Goal: Task Accomplishment & Management: Contribute content

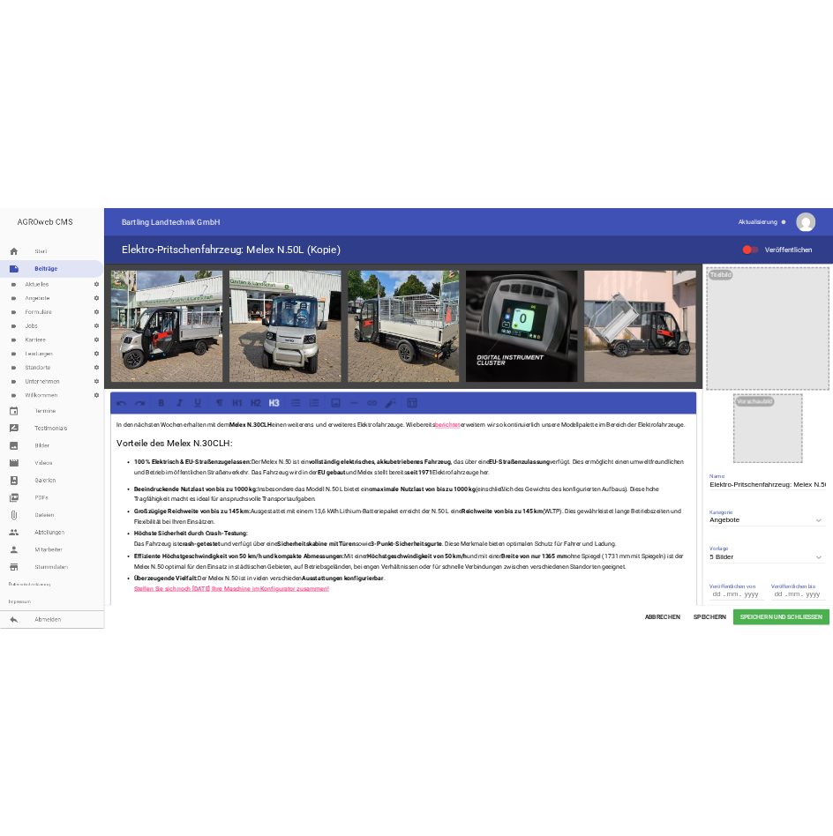
scroll to position [473, 0]
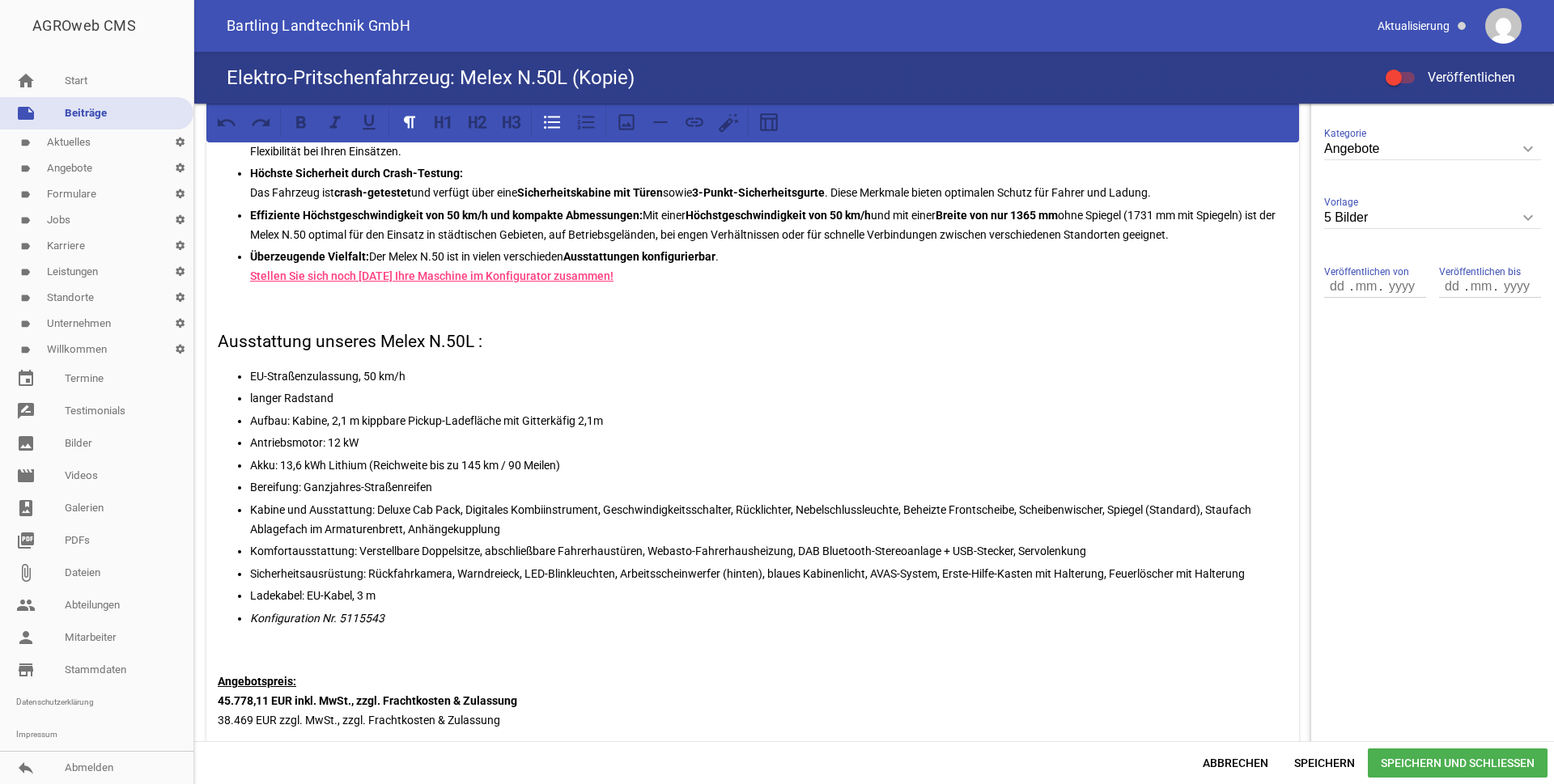
click at [374, 386] on p "EU-Straßenzulassung, 50 km/h" at bounding box center [769, 376] width 1038 height 19
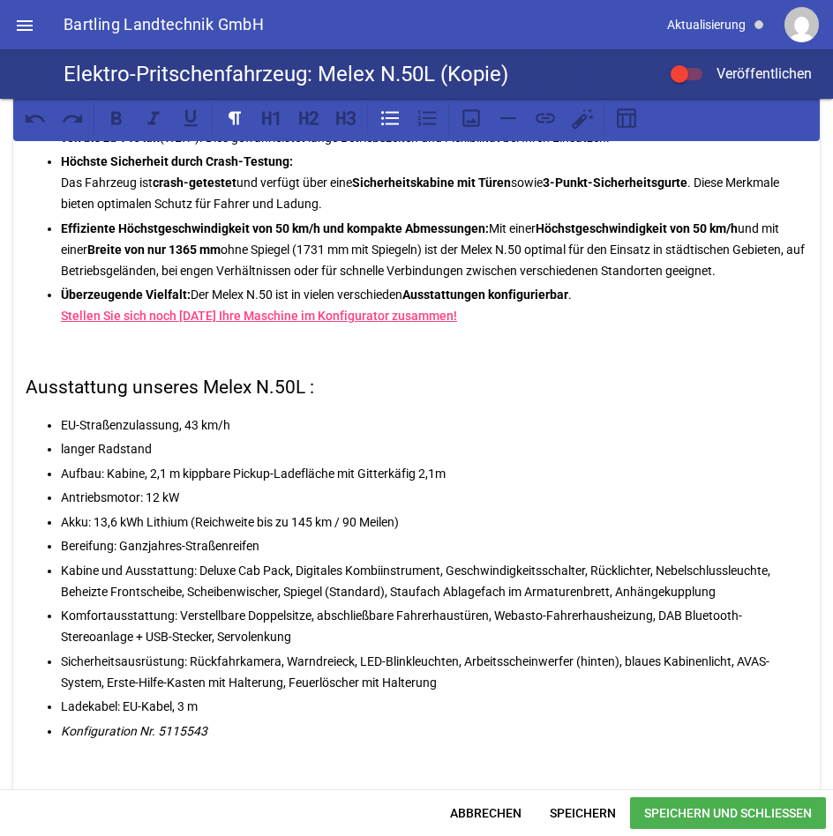
scroll to position [396, 0]
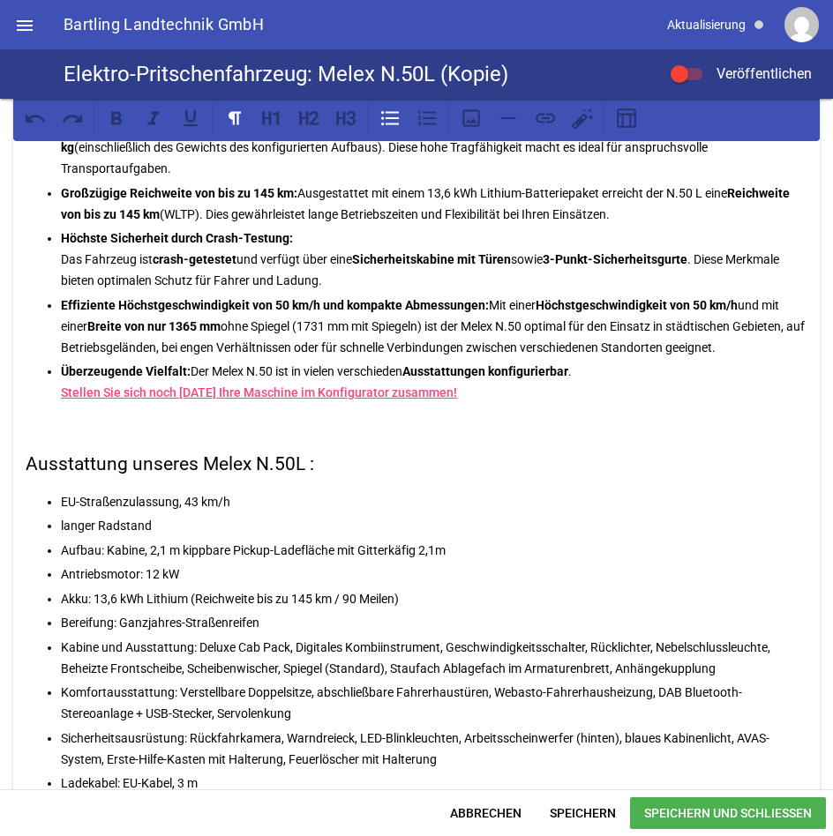
click at [161, 548] on p "Aufbau: Kabine, 2,1 m kippbare Pickup-Ladefläche mit Gitterkäfig 2,1m" at bounding box center [434, 550] width 746 height 21
click at [165, 549] on p "Aufbau: Kabine, 2,1 m kippbare Pickup-Ladefläche mit Gitterkäfig 2,1m" at bounding box center [434, 550] width 746 height 21
click at [468, 550] on p "Aufbau: Kabine, 1,75 m kippbare Pickup-Ladefläche mit Gitterkäfig 2,1m" at bounding box center [434, 550] width 746 height 21
click at [189, 548] on p "Aufbau: Kabine, 1,75 m kippbare Pickup-Ladefläche mit Gitterkäfig" at bounding box center [434, 550] width 746 height 21
click at [234, 567] on p "Antriebsmotor: 12 kW" at bounding box center [434, 574] width 746 height 21
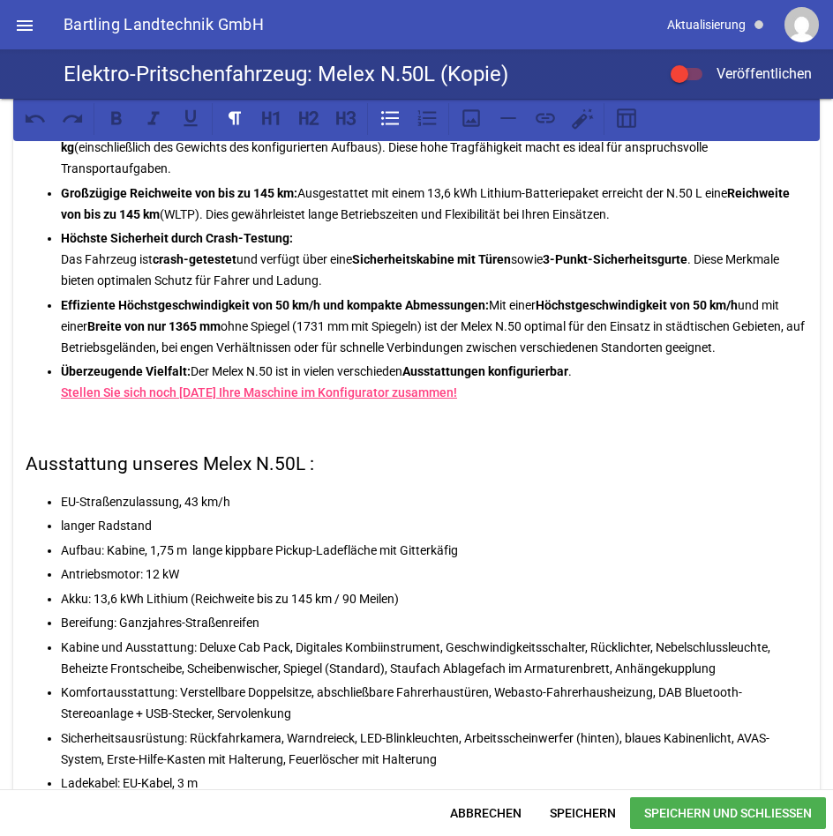
click at [315, 564] on p "Antriebsmotor: 12 kW" at bounding box center [434, 574] width 746 height 21
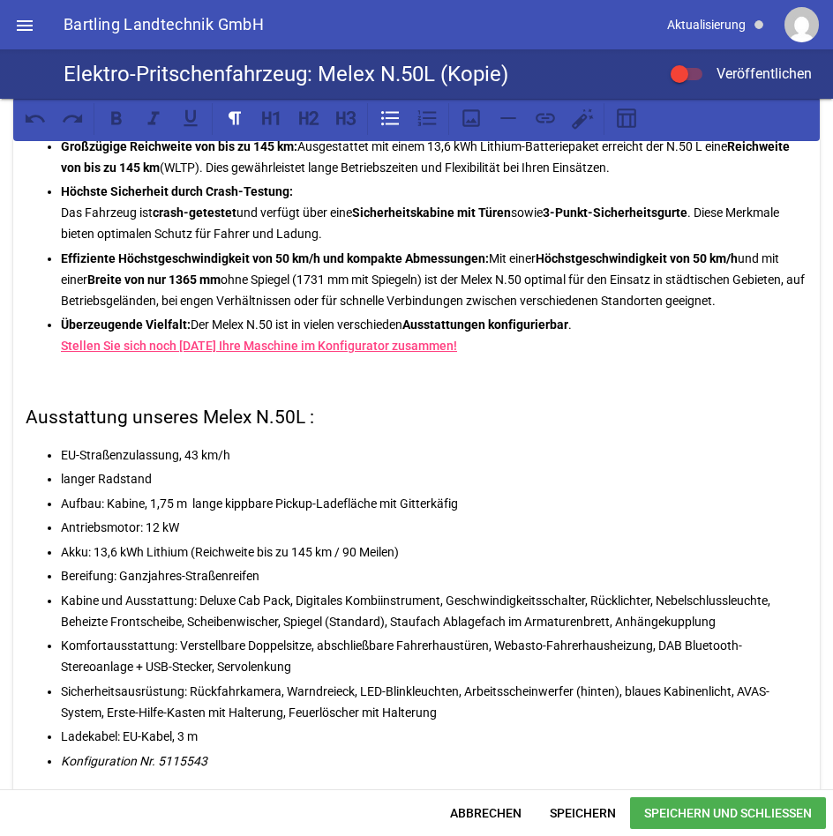
scroll to position [455, 0]
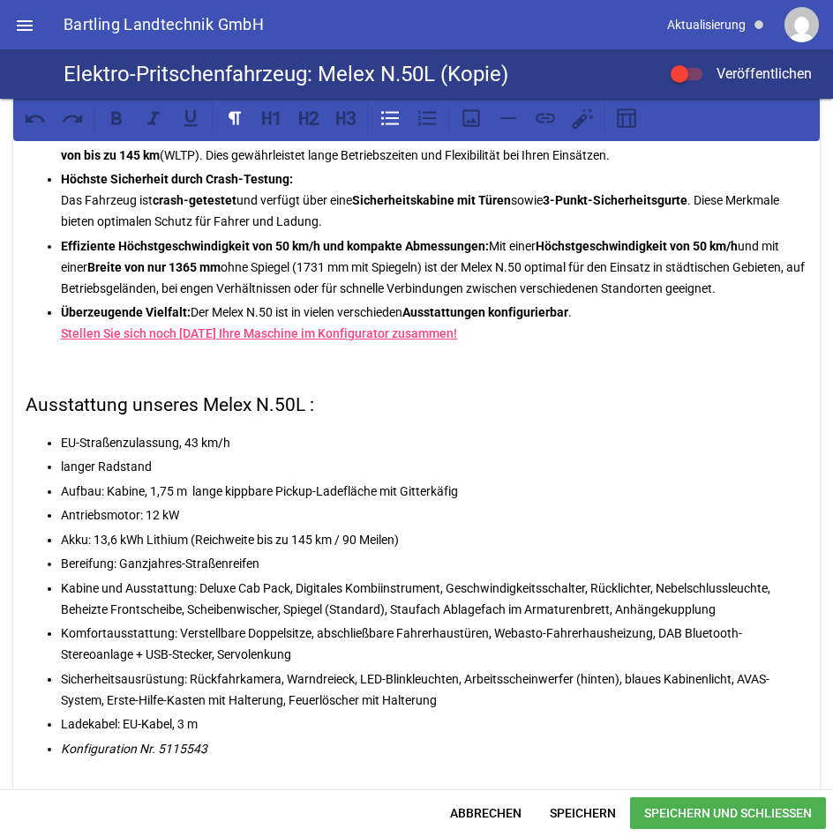
click at [122, 536] on p "Akku: 13,6 kWh Lithium (Reichweite bis zu 145 km / 90 Meilen)" at bounding box center [434, 539] width 746 height 21
drag, startPoint x: 418, startPoint y: 533, endPoint x: 196, endPoint y: 536, distance: 222.3
click at [196, 536] on p "Akku: 12,4 kWh Lithium (Reichweite bis zu 145 km / 90 Meilen)" at bounding box center [434, 539] width 746 height 21
click at [311, 534] on p "Akku: 12,4 kWh Lithium (Reichweite bis zu 145 km / 90 Meilen)" at bounding box center [434, 539] width 746 height 21
click at [391, 535] on p "Akku: 12,4 kWh Lithium (Reichweite bis zu 140 km / 90 Meilen)" at bounding box center [434, 539] width 746 height 21
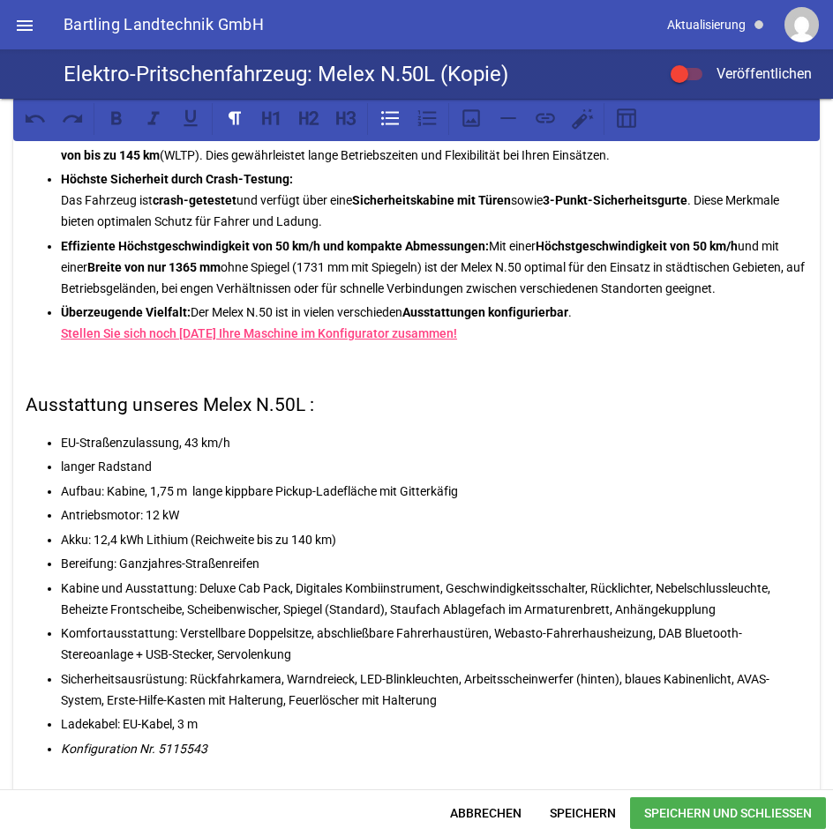
click at [327, 557] on p "Bereifung: Ganzjahres-Straßenreifen" at bounding box center [434, 563] width 746 height 21
click at [477, 490] on p "Aufbau: Kabine, 1,75 m lange kippbare Pickup-Ladefläche mit Gitterkäfig" at bounding box center [434, 491] width 746 height 21
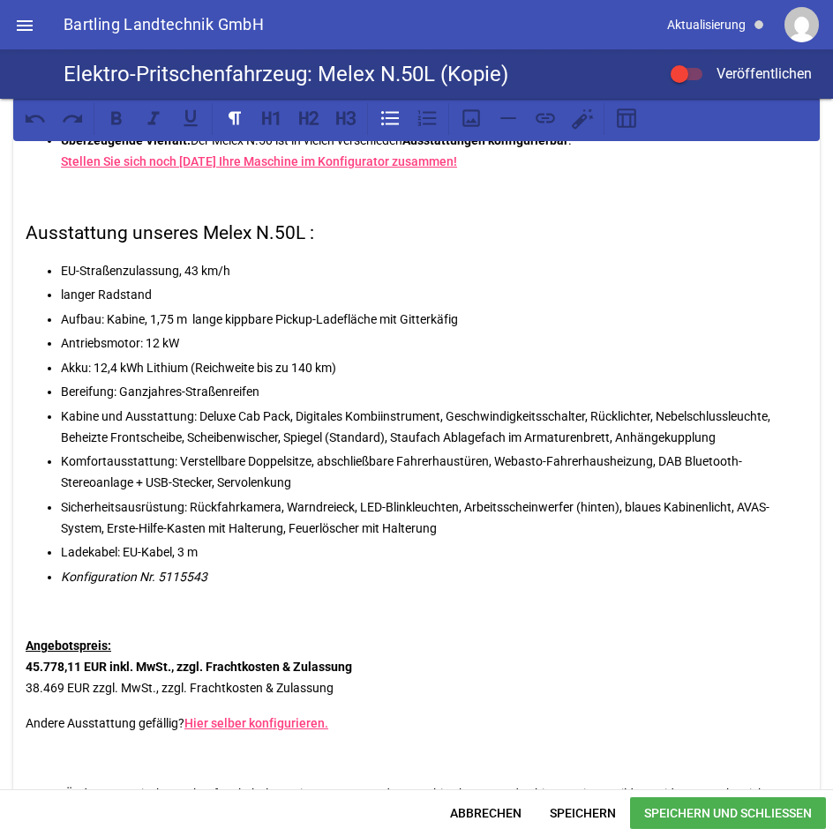
scroll to position [638, 0]
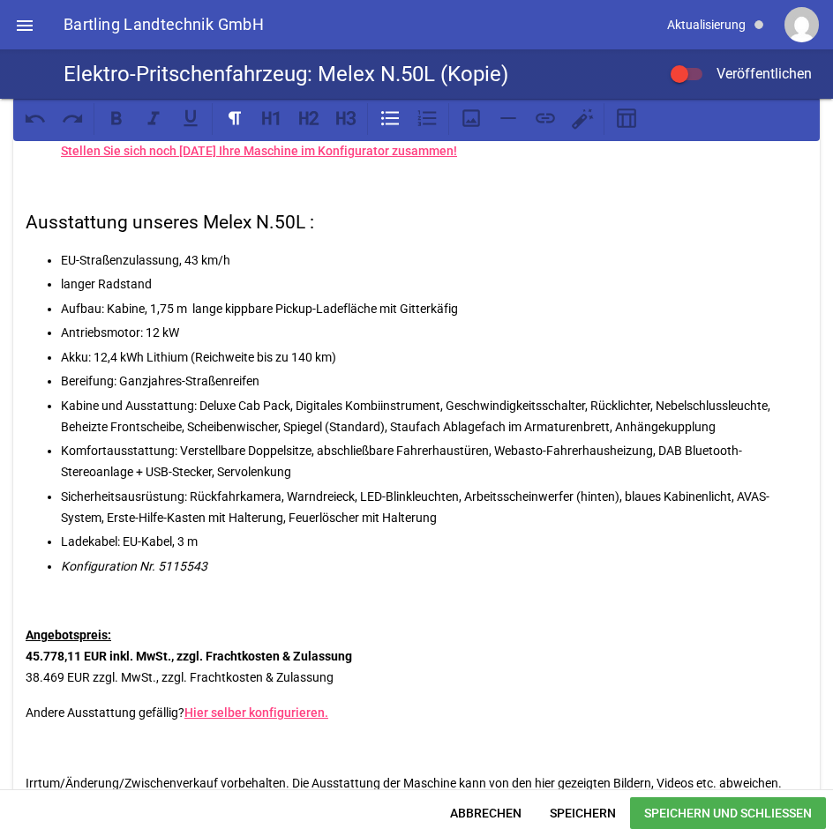
click at [211, 472] on p "Komfortausstattung: Verstellbare Doppelsitze, abschließbare Fahrerhaustüren, We…" at bounding box center [434, 461] width 746 height 42
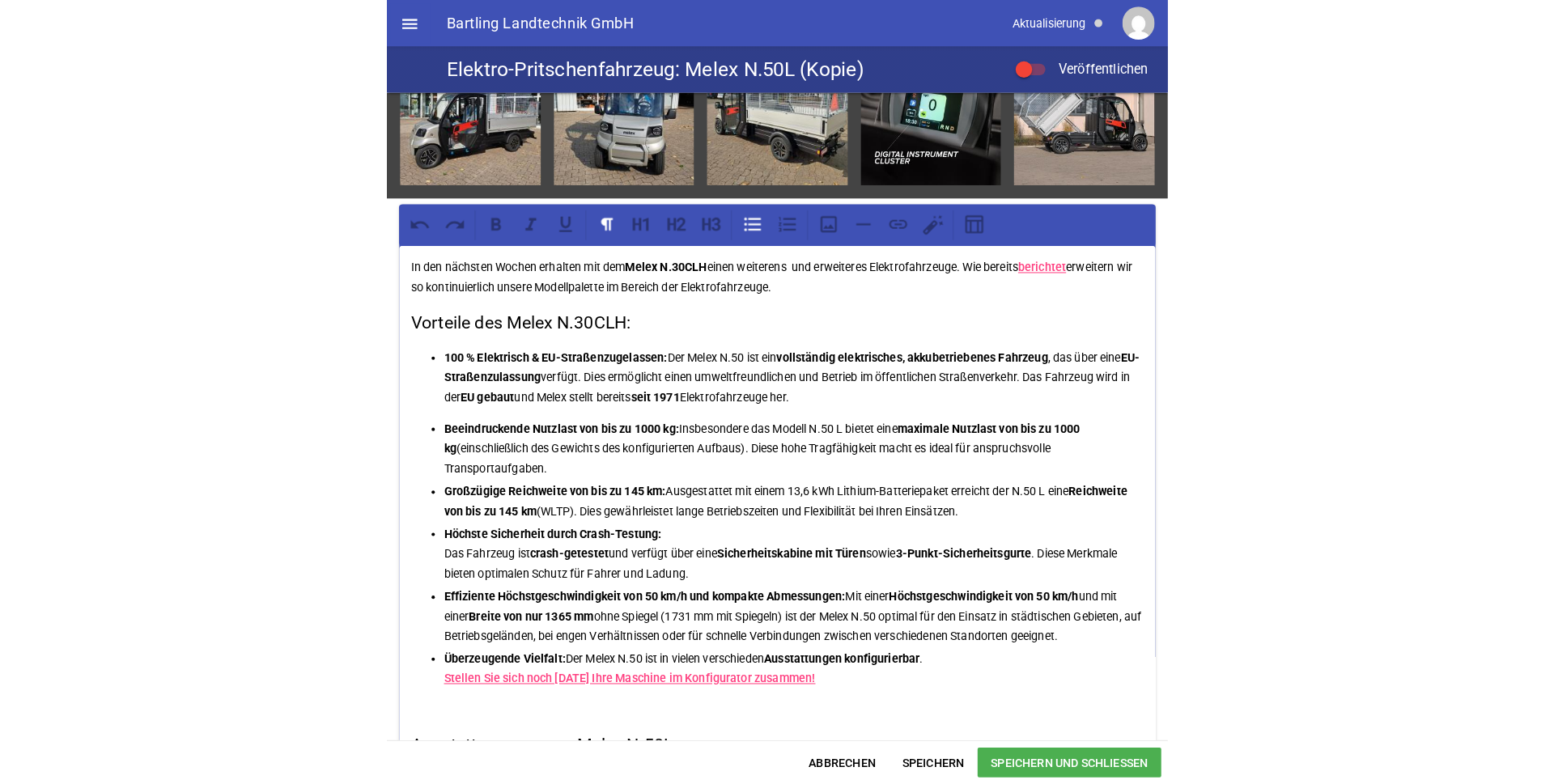
scroll to position [0, 0]
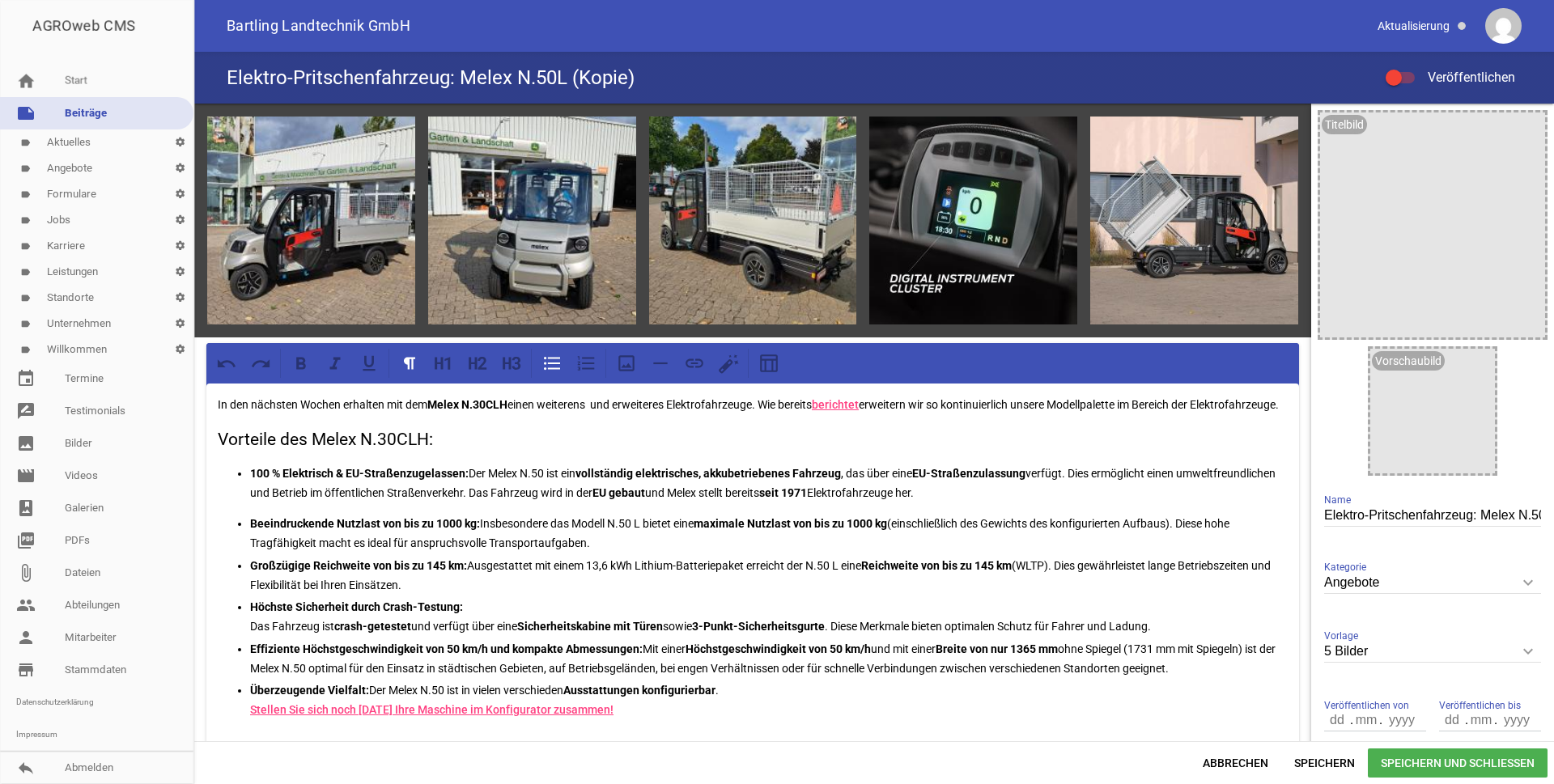
click at [1411, 760] on span "Speichern und Schließen" at bounding box center [1458, 763] width 180 height 29
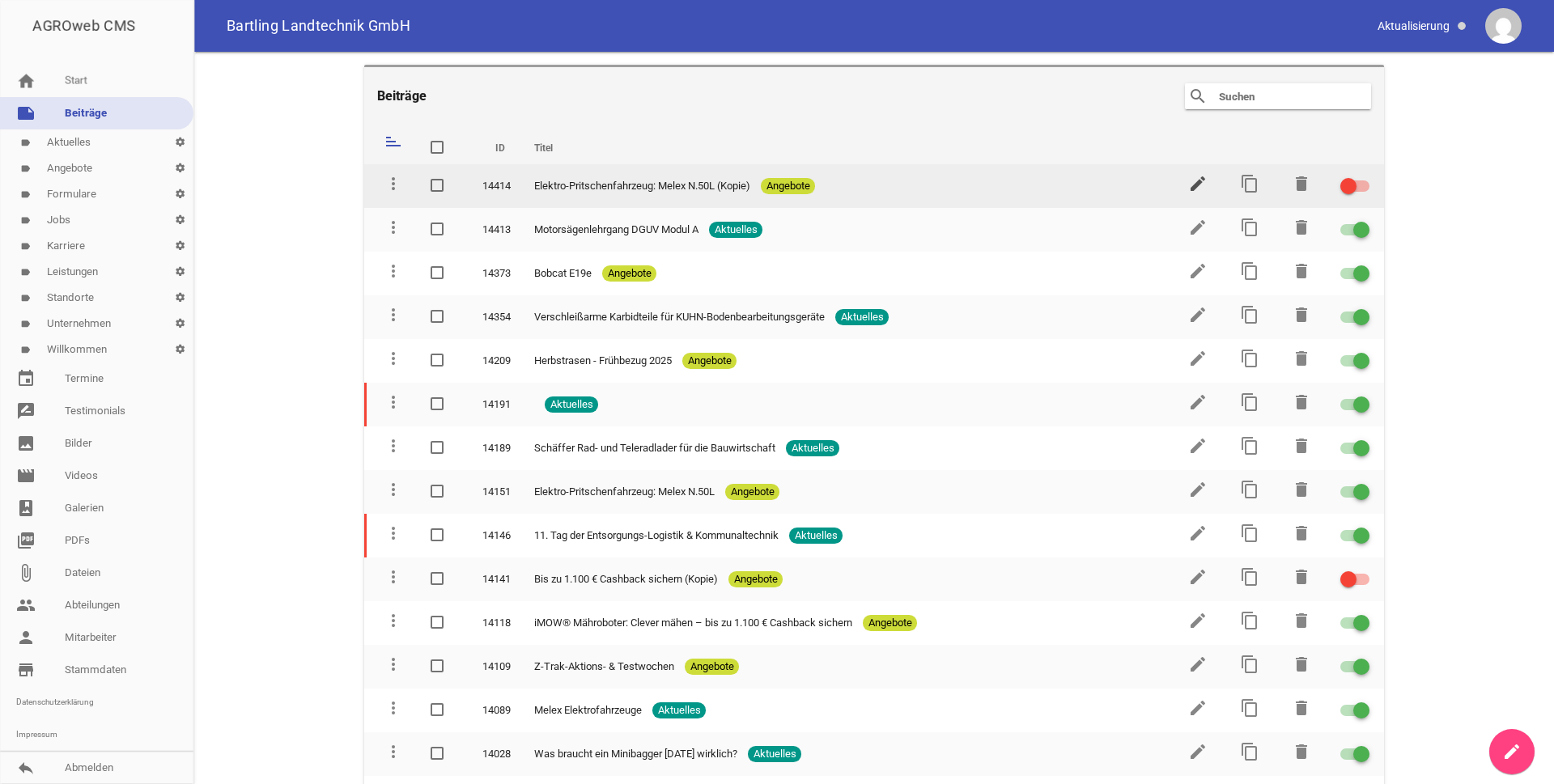
click at [1188, 182] on icon "edit" at bounding box center [1197, 183] width 19 height 19
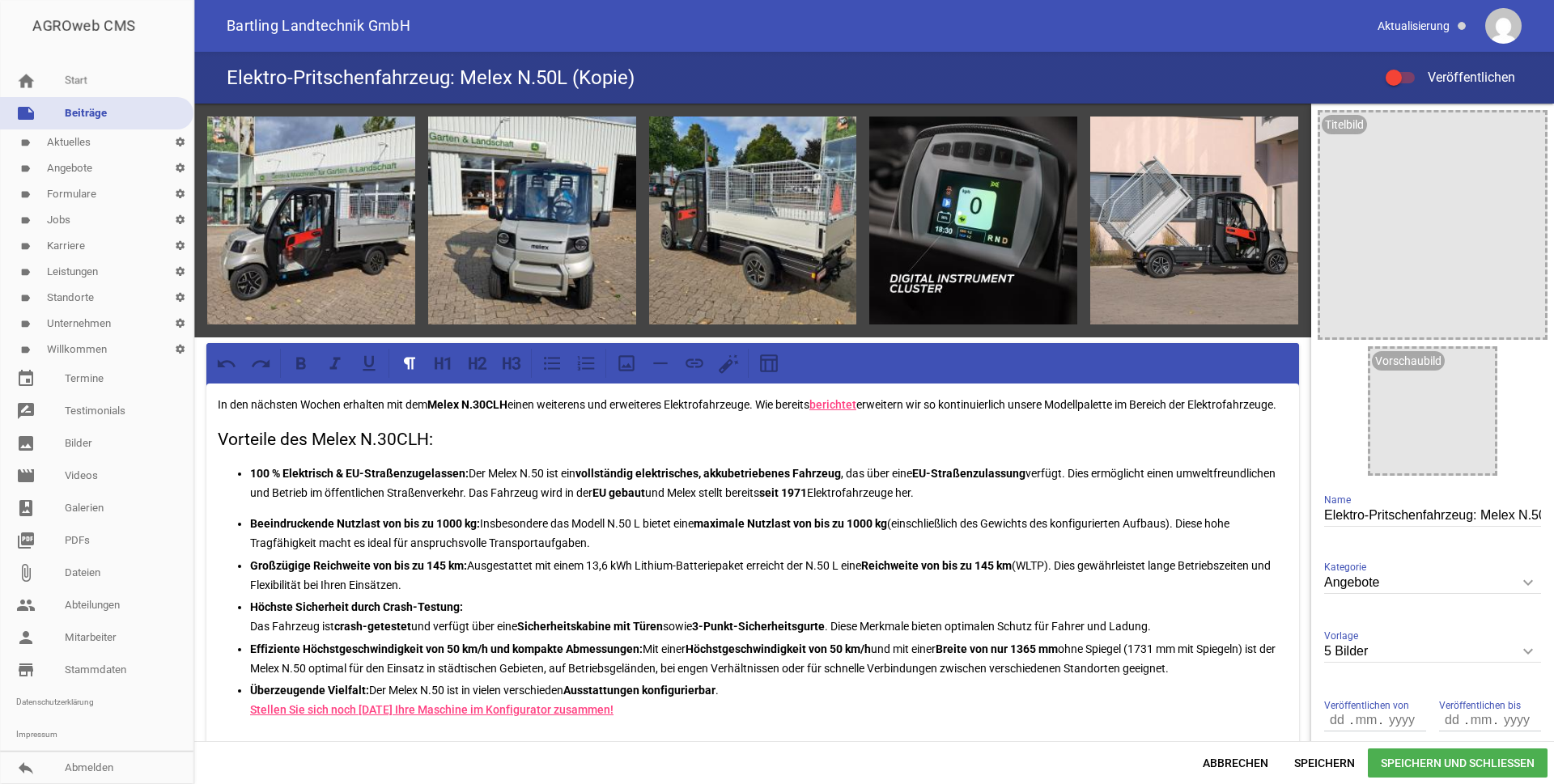
click at [545, 74] on h4 "Elektro-Pritschenfahrzeug: Melex N.50L (Kopie)" at bounding box center [430, 78] width 408 height 26
click at [1522, 513] on input "Elektro-Pritschenfahrzeug: Melex N.50L (Kopie)" at bounding box center [1432, 515] width 216 height 22
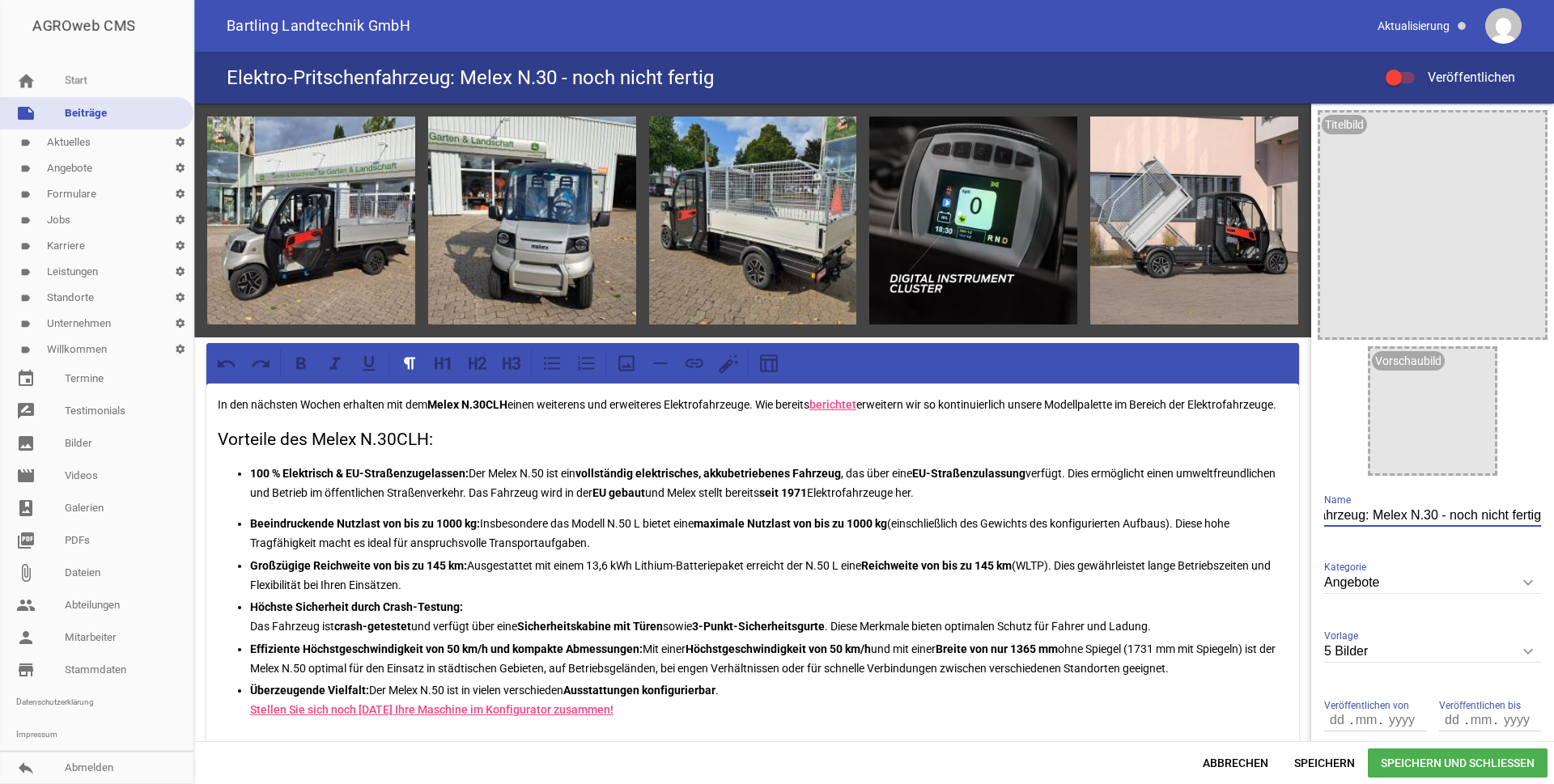
type input "Elektro-Pritschenfahrzeug: Melex N.30 - noch nicht fertig"
click at [1450, 761] on span "Speichern und Schließen" at bounding box center [1458, 763] width 180 height 29
